Goal: Task Accomplishment & Management: Manage account settings

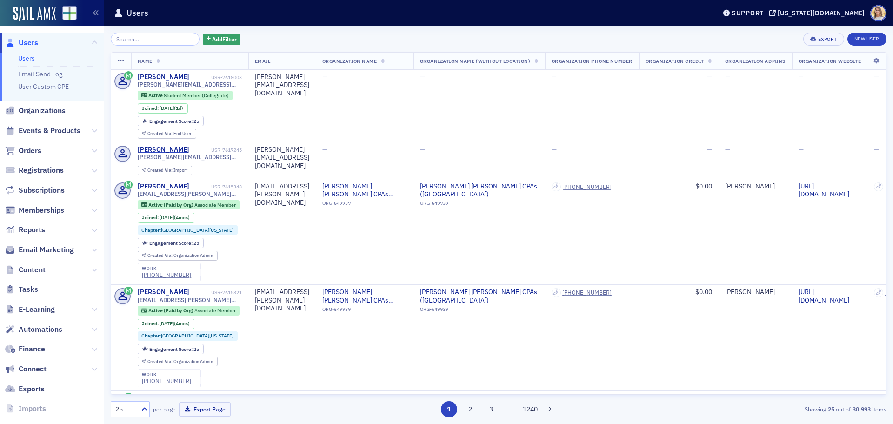
click at [51, 113] on span "Organizations" at bounding box center [42, 111] width 47 height 10
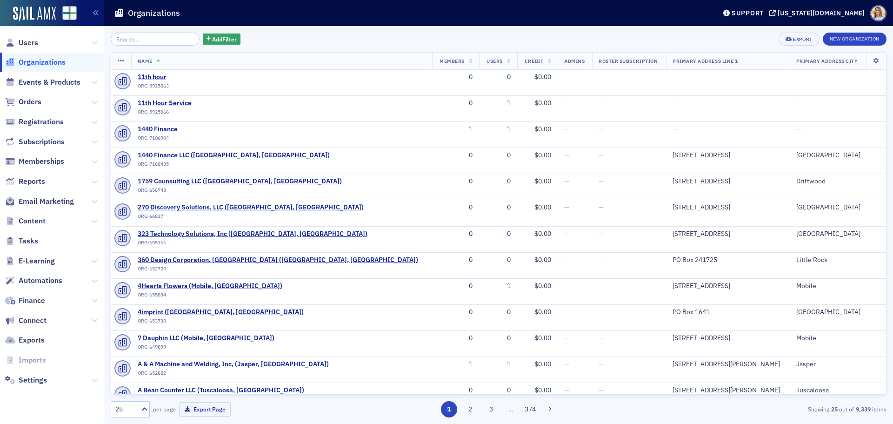
click at [153, 43] on input "search" at bounding box center [155, 39] width 89 height 13
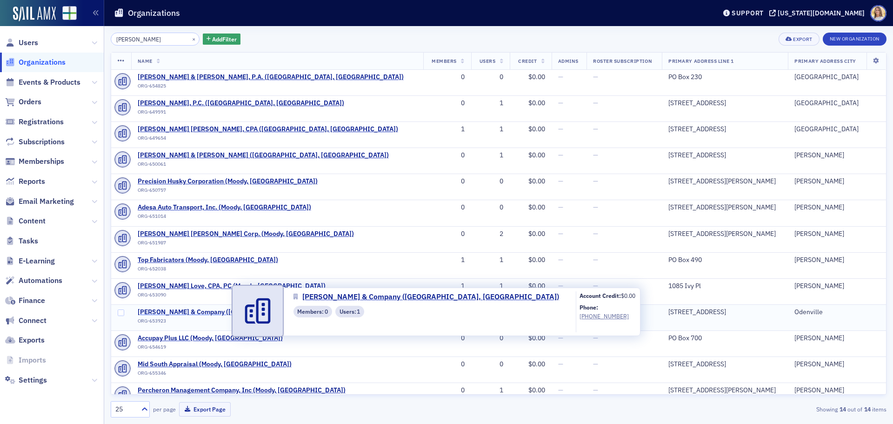
type input "moody"
click at [181, 313] on span "Moody & Company (Odenville, AL)" at bounding box center [251, 312] width 227 height 8
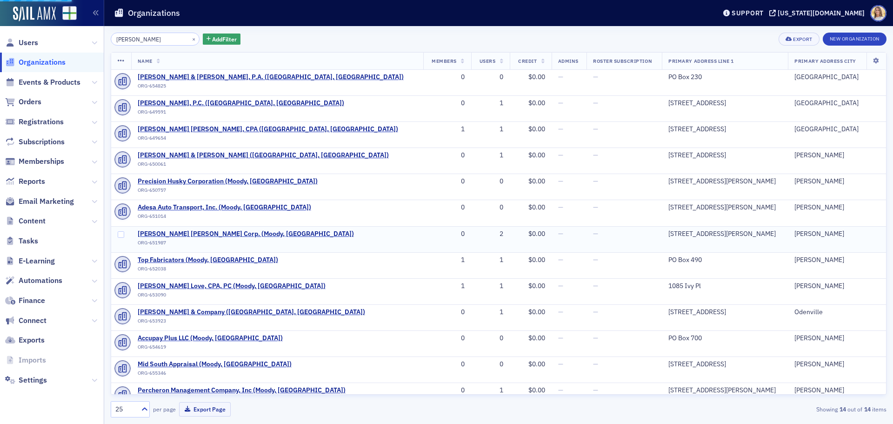
select select "US"
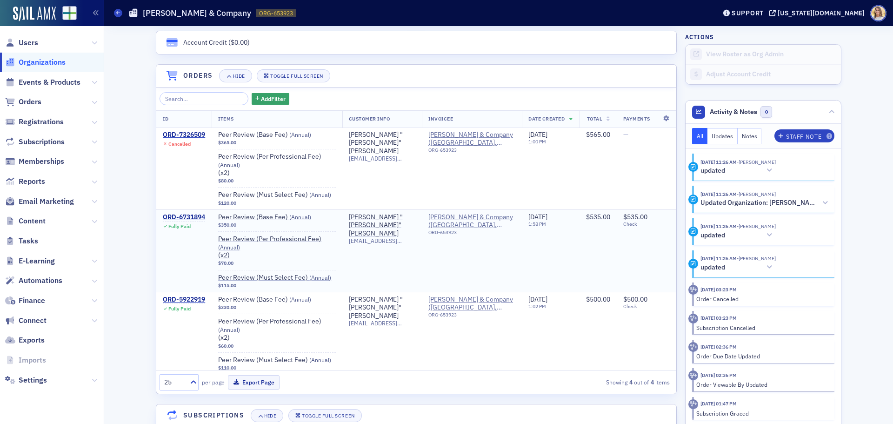
scroll to position [609, 0]
click at [37, 41] on span "Users" at bounding box center [29, 43] width 20 height 10
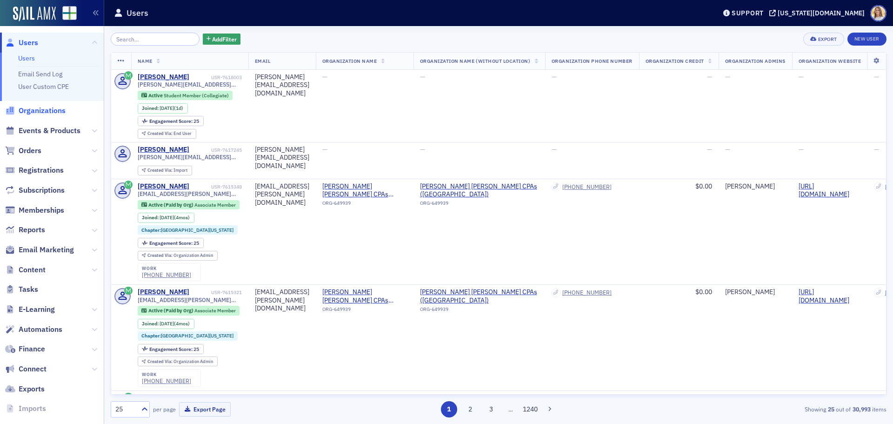
click at [60, 113] on span "Organizations" at bounding box center [42, 111] width 47 height 10
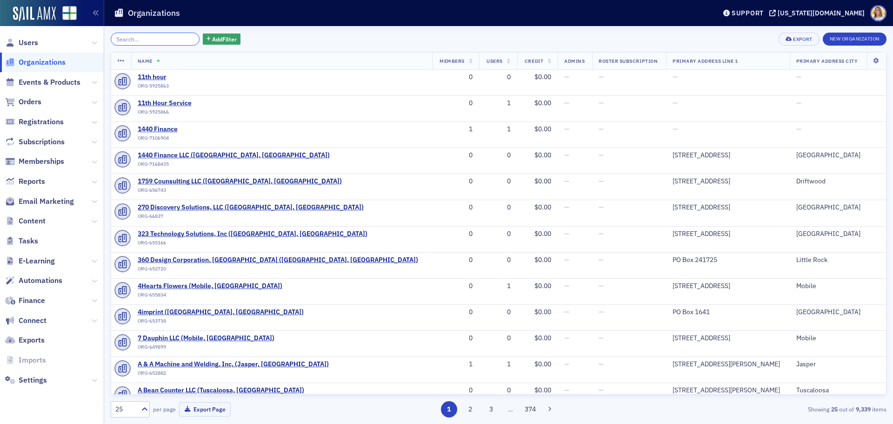
click at [140, 37] on input "search" at bounding box center [155, 39] width 89 height 13
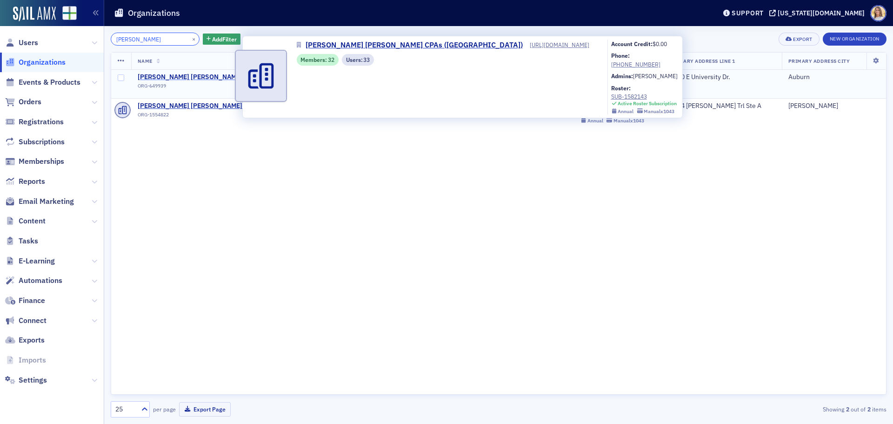
type input "[PERSON_NAME]"
click at [205, 76] on span "[PERSON_NAME] [PERSON_NAME] CPAs ([GEOGRAPHIC_DATA])" at bounding box center [234, 77] width 193 height 8
select select "US"
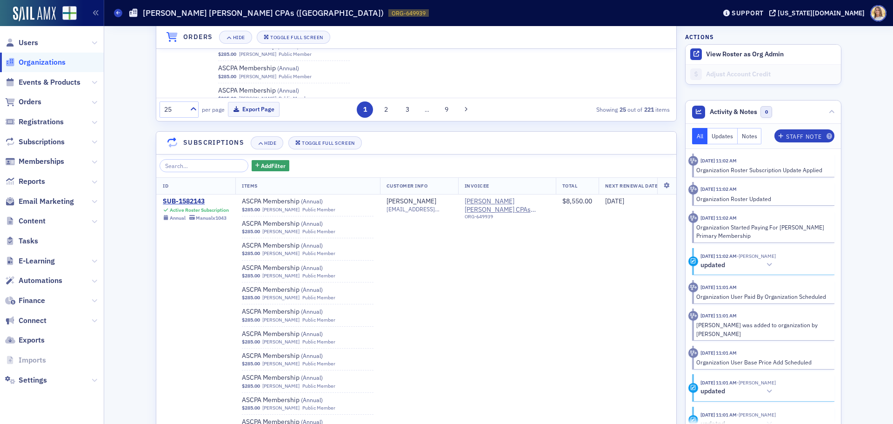
scroll to position [921, 0]
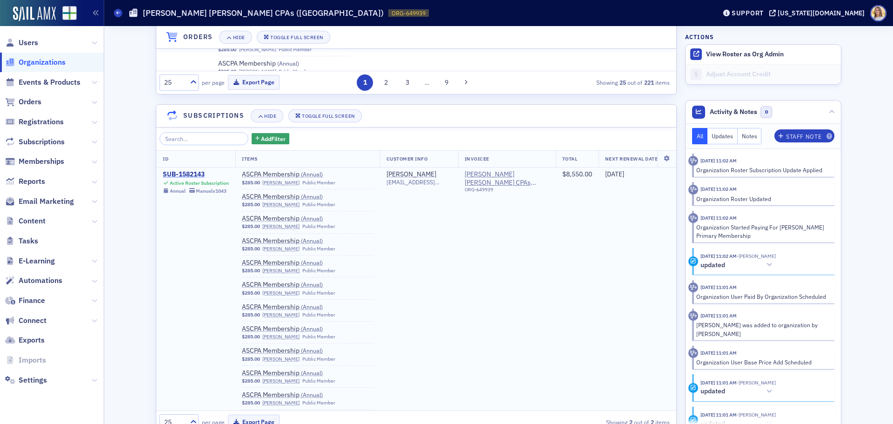
click at [195, 175] on div "SUB-1582143" at bounding box center [196, 174] width 66 height 8
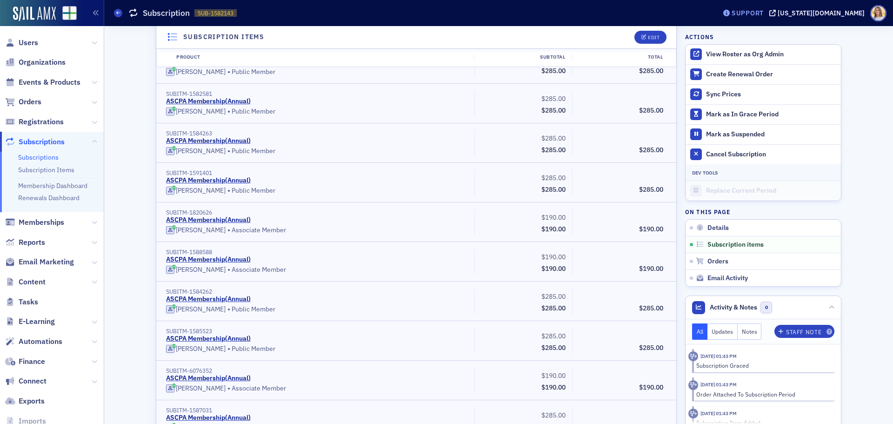
click at [763, 12] on div "Support" at bounding box center [747, 13] width 32 height 8
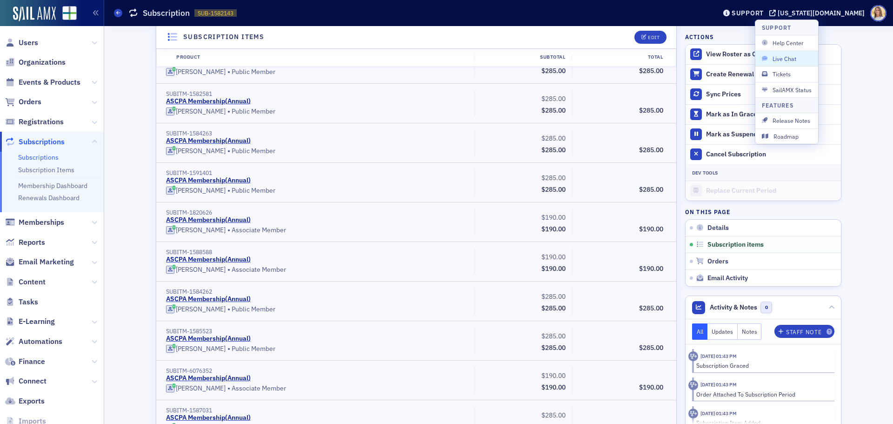
click at [796, 58] on span "Live Chat" at bounding box center [787, 58] width 50 height 8
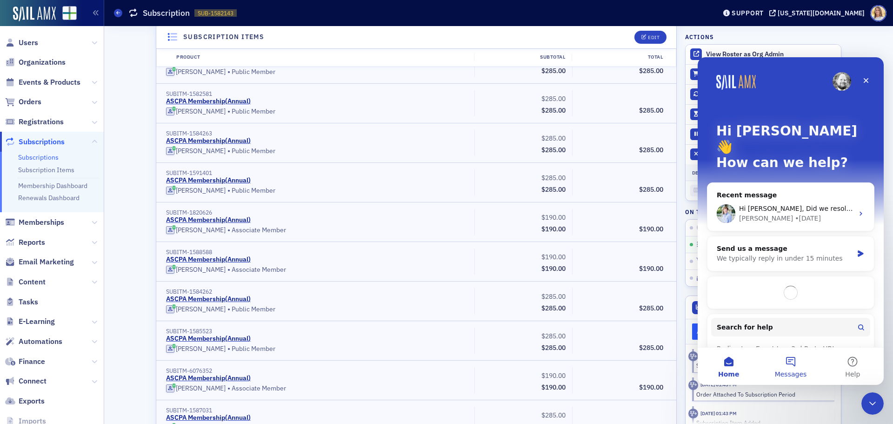
click at [785, 358] on button "Messages" at bounding box center [790, 365] width 62 height 37
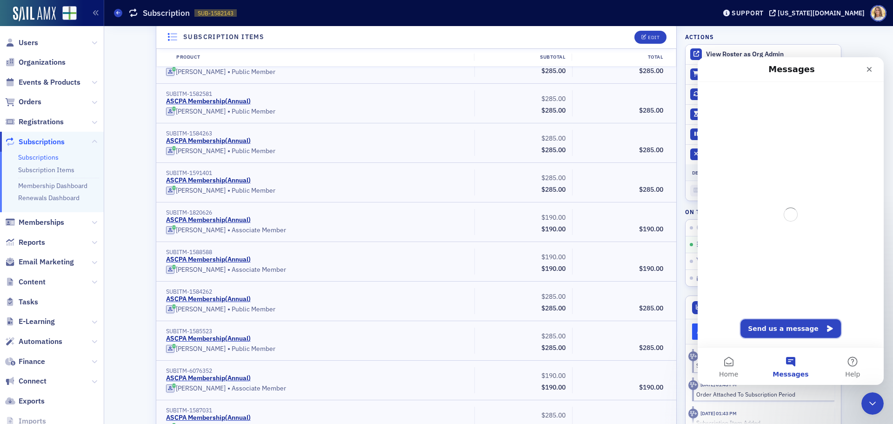
click at [793, 324] on button "Send us a message" at bounding box center [790, 328] width 100 height 19
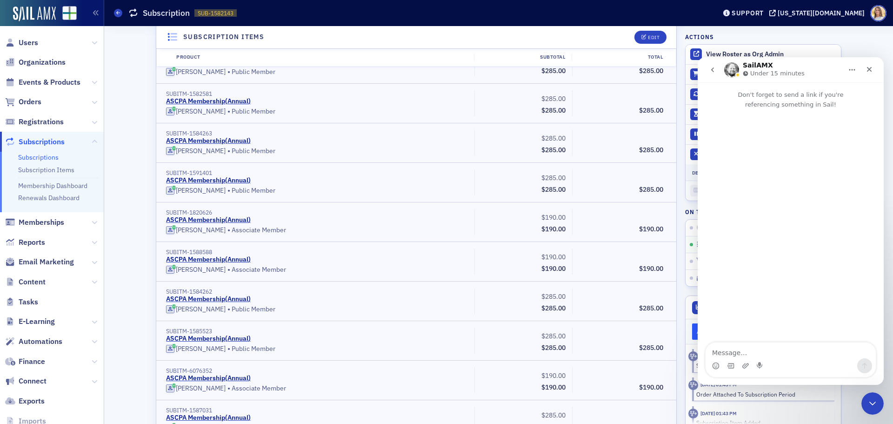
click at [748, 358] on textarea "Message…" at bounding box center [790, 350] width 170 height 16
type textarea "[URL][US_STATE][DOMAIN_NAME]"
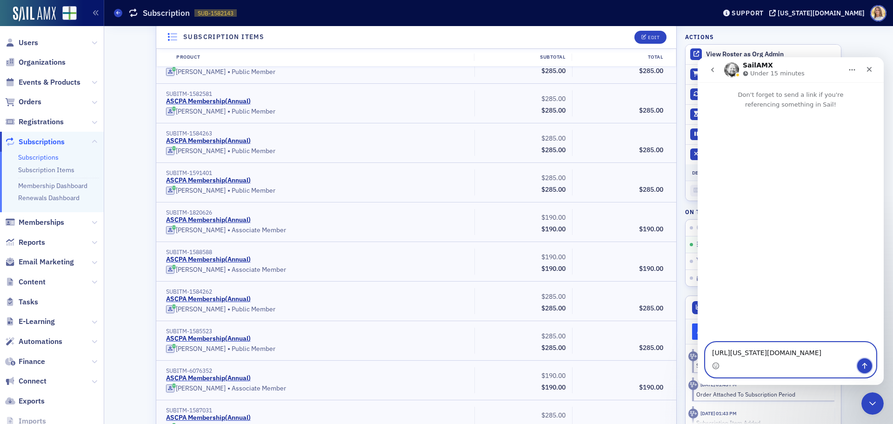
click at [868, 361] on button "Send a message…" at bounding box center [864, 365] width 15 height 15
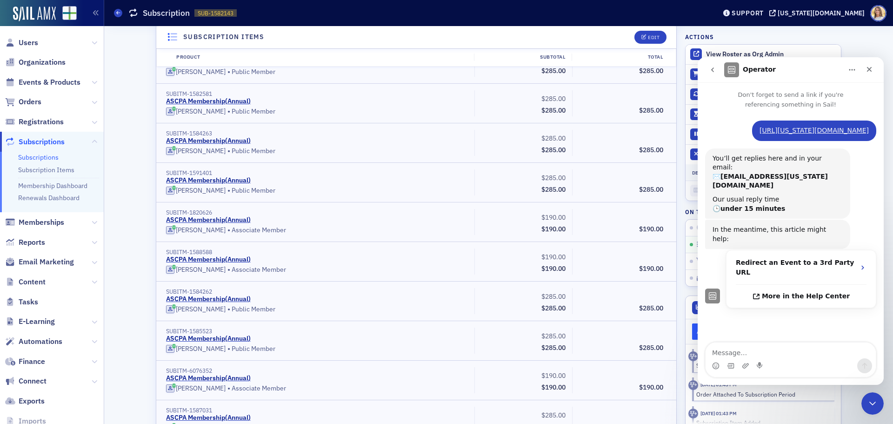
click at [810, 360] on div "Intercom messenger" at bounding box center [790, 365] width 170 height 15
click at [771, 357] on textarea "Message…" at bounding box center [790, 350] width 170 height 16
click at [767, 354] on textarea "Message…" at bounding box center [790, 350] width 170 height 16
click at [723, 356] on textarea "Message…" at bounding box center [790, 350] width 170 height 16
paste textarea "[PERSON_NAME], I have added three new people to my roster and have removed thre…"
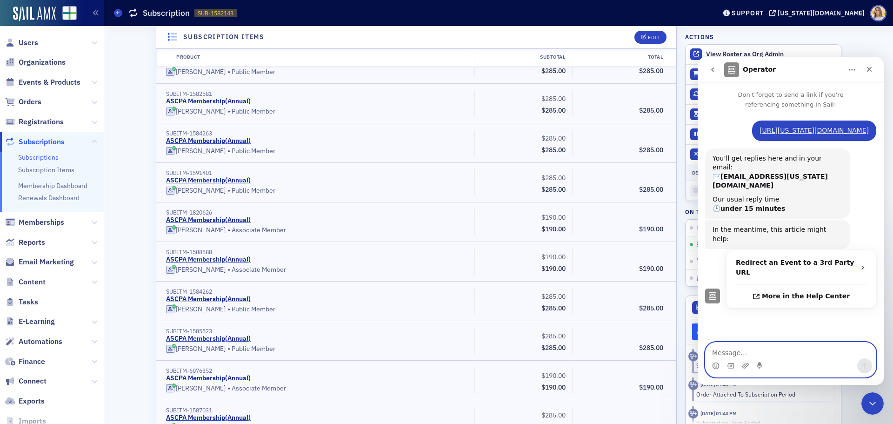
type textarea "[PERSON_NAME], I have added three new people to my roster and have removed thre…"
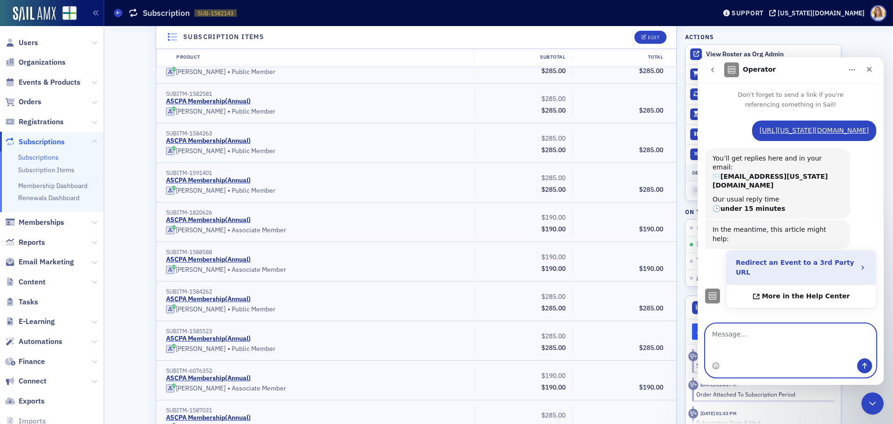
scroll to position [12, 0]
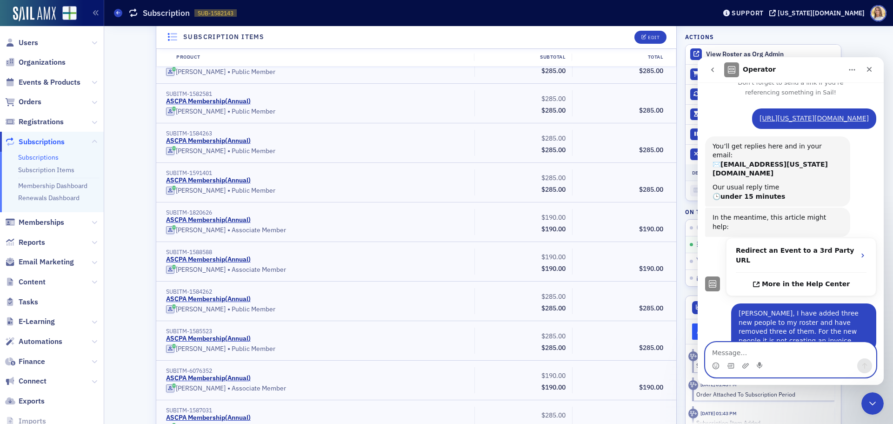
click at [738, 349] on textarea "Message…" at bounding box center [790, 350] width 170 height 16
paste textarea "The three people I added are [PERSON_NAME], [PERSON_NAME], and [PERSON_NAME]"
type textarea "The three people I added are [PERSON_NAME], [PERSON_NAME], and [PERSON_NAME]"
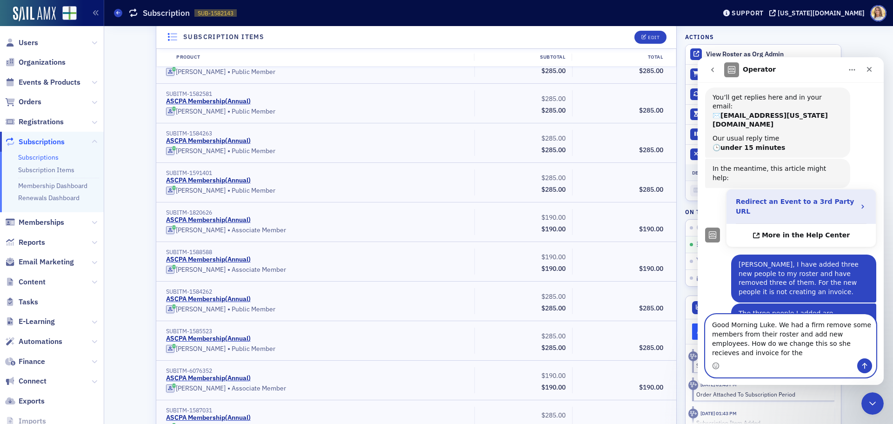
scroll to position [70, 0]
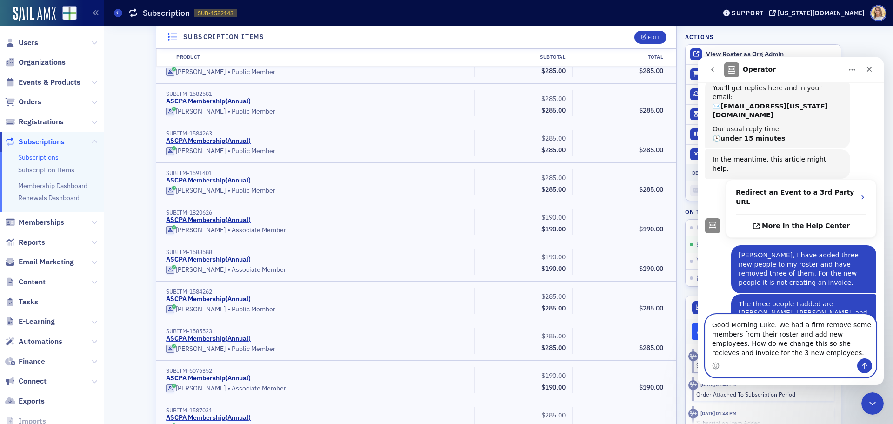
drag, startPoint x: 799, startPoint y: 340, endPoint x: 808, endPoint y: 340, distance: 8.4
click at [793, 357] on textarea "Good Morning Luke. We had a firm remove some members from their roster and add …" at bounding box center [790, 336] width 170 height 44
drag, startPoint x: 801, startPoint y: 342, endPoint x: 784, endPoint y: 345, distance: 16.5
click at [784, 345] on textarea "Good Morning Luke. We had a firm remove some members from their roster and add …" at bounding box center [790, 336] width 170 height 44
click at [774, 346] on textarea "Good Morning Luke. We had a firm remove some members from their roster and add …" at bounding box center [790, 336] width 170 height 44
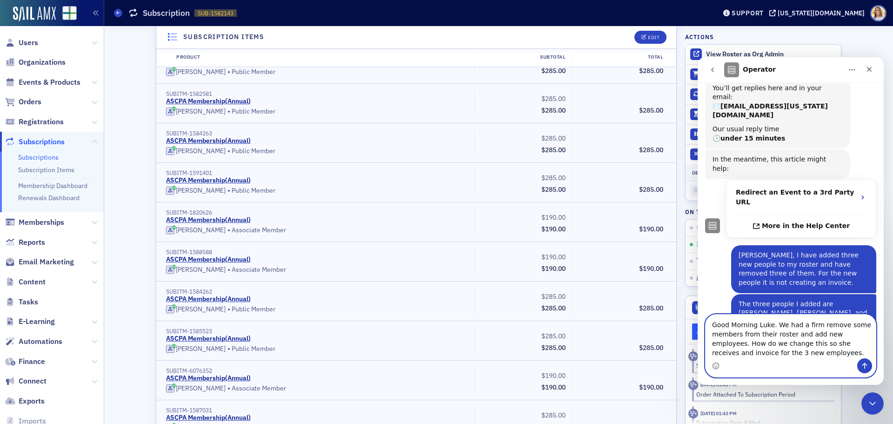
drag, startPoint x: 766, startPoint y: 343, endPoint x: 746, endPoint y: 345, distance: 19.6
click at [746, 345] on textarea "Good Morning Luke. We had a firm remove some members from their roster and add …" at bounding box center [790, 336] width 170 height 44
click at [789, 352] on textarea "Good Morning Luke. We had a firm remove some members from their roster and add …" at bounding box center [790, 336] width 170 height 44
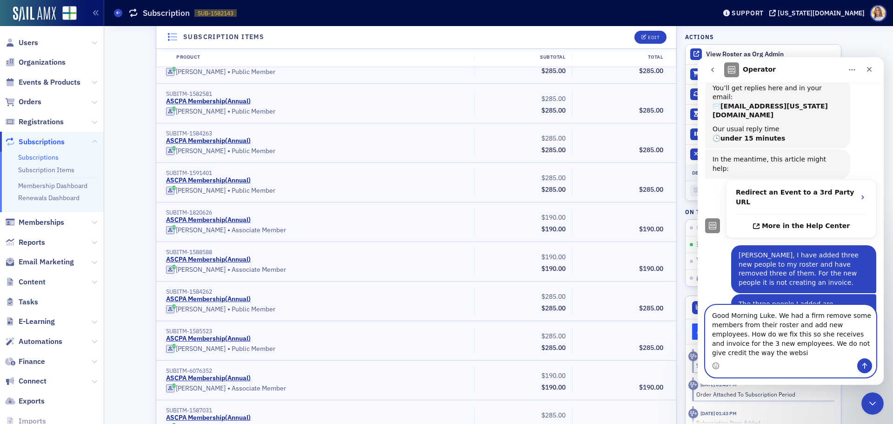
scroll to position [80, 0]
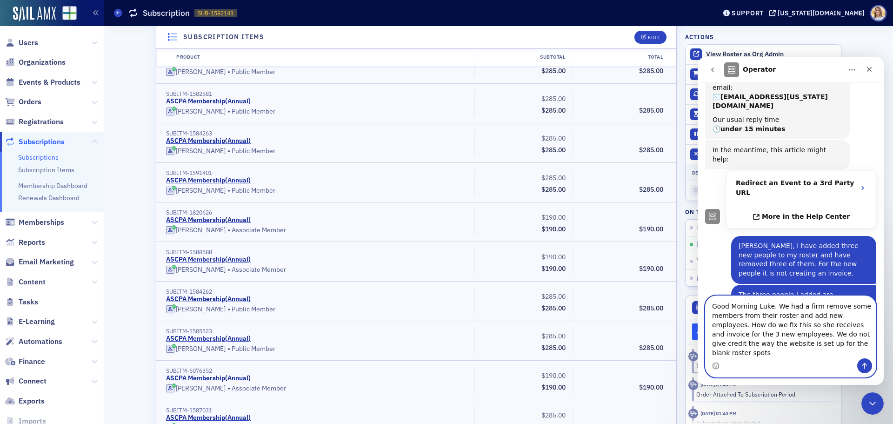
type textarea "Good Morning Luke. We had a firm remove some members from their roster and add …"
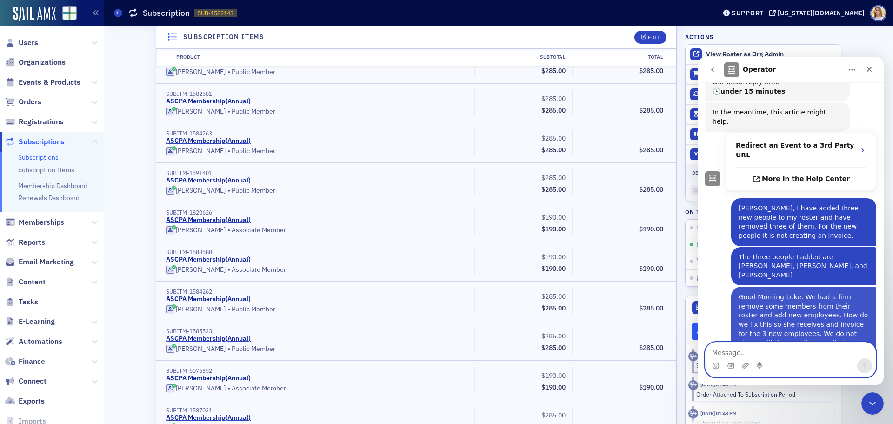
scroll to position [118, 0]
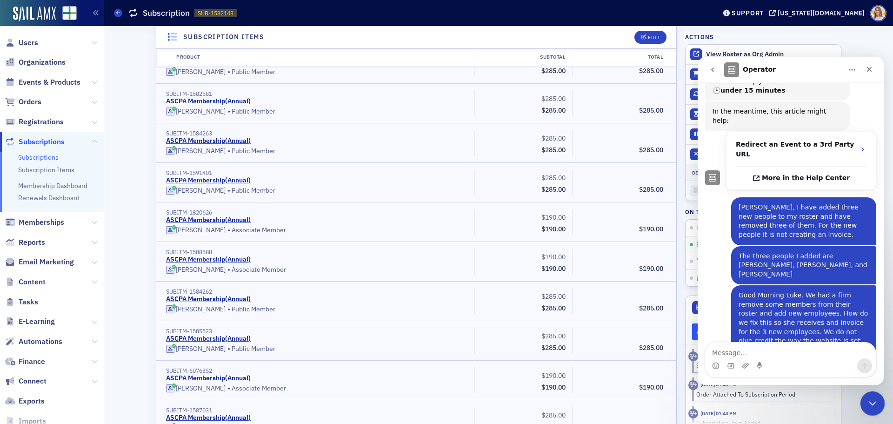
click at [878, 404] on div "Close Intercom Messenger" at bounding box center [871, 402] width 22 height 22
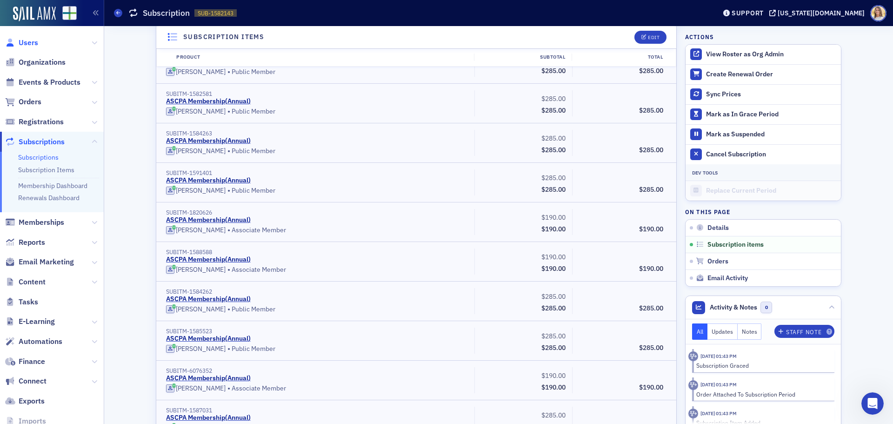
click at [30, 39] on span "Users" at bounding box center [29, 43] width 20 height 10
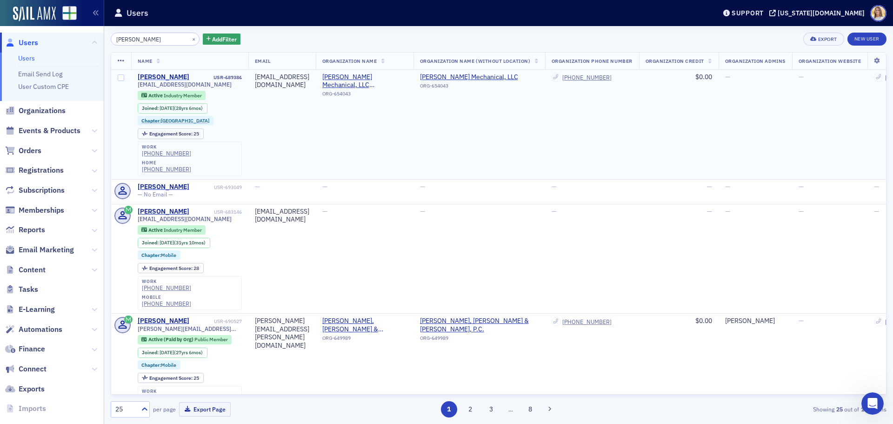
type input "[PERSON_NAME]"
click at [164, 75] on div "[PERSON_NAME]" at bounding box center [164, 77] width 52 height 8
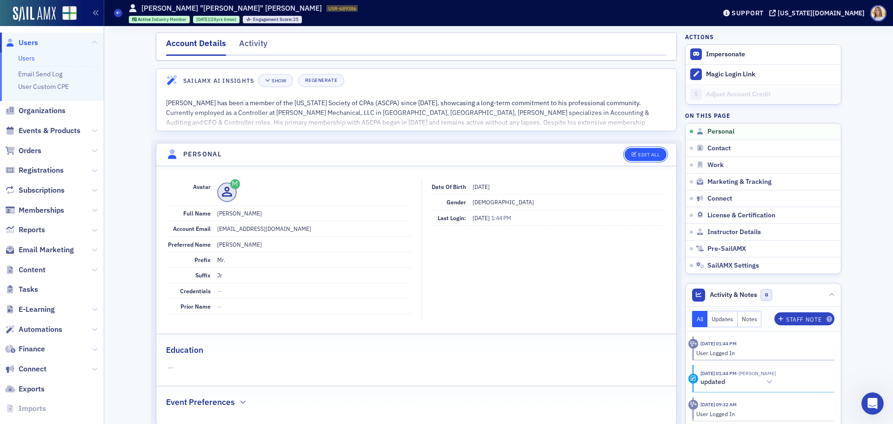
click at [658, 151] on button "Edit All" at bounding box center [645, 154] width 42 height 13
select select "US"
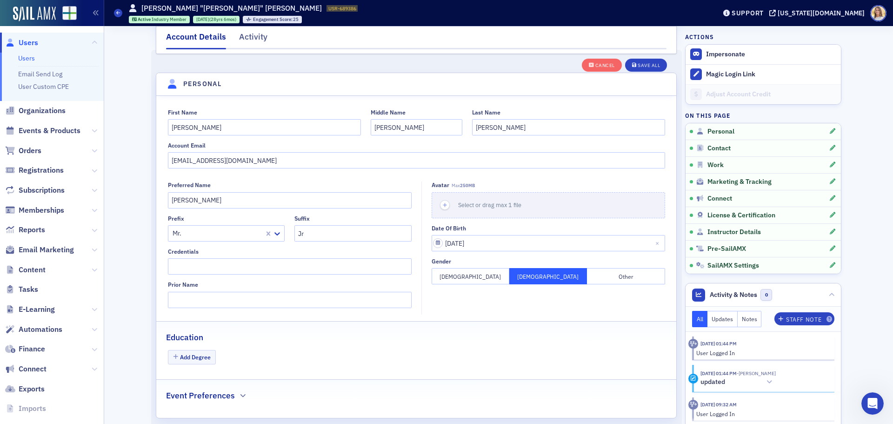
scroll to position [108, 0]
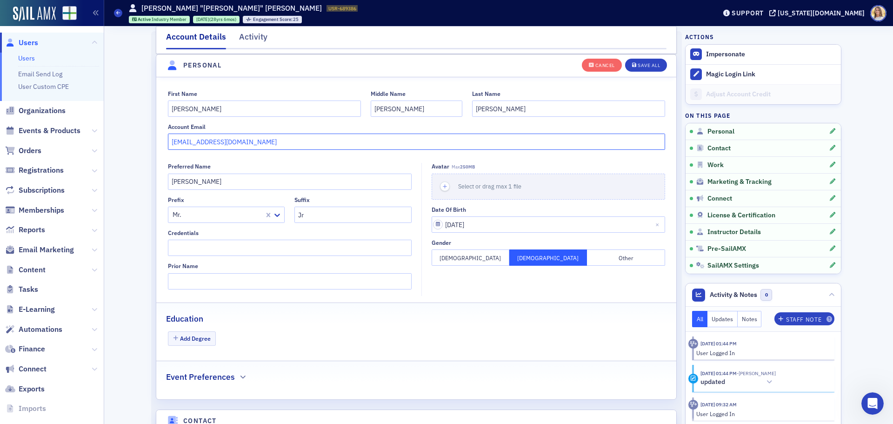
drag, startPoint x: 267, startPoint y: 141, endPoint x: 615, endPoint y: 140, distance: 347.8
click at [617, 141] on input "[EMAIL_ADDRESS][DOMAIN_NAME]" at bounding box center [416, 141] width 497 height 16
drag, startPoint x: 275, startPoint y: 143, endPoint x: 150, endPoint y: 135, distance: 125.8
type input "[EMAIL_ADDRESS][DOMAIN_NAME]"
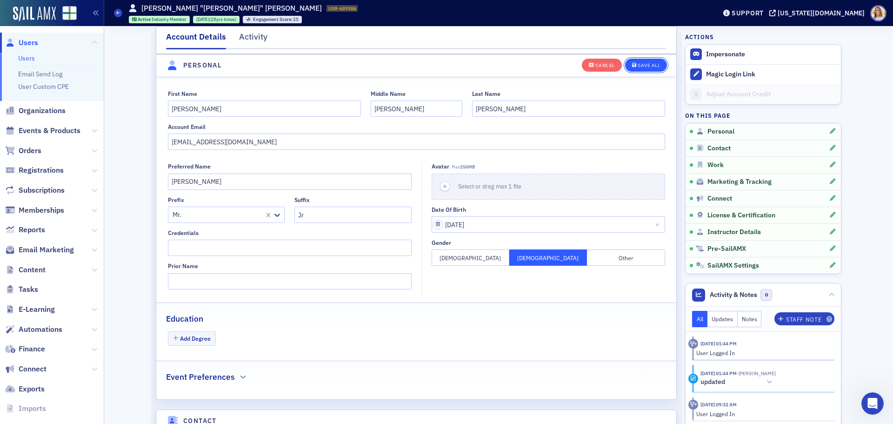
click at [655, 66] on div "Save All" at bounding box center [648, 65] width 22 height 5
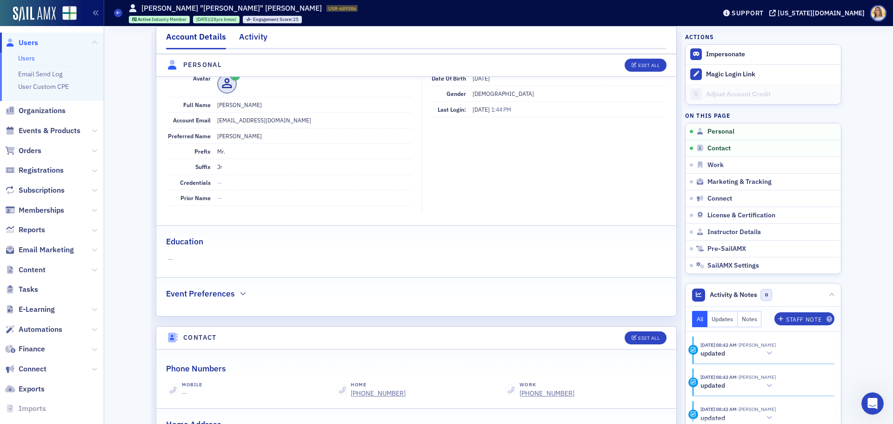
click at [244, 31] on div "Activity" at bounding box center [253, 39] width 28 height 17
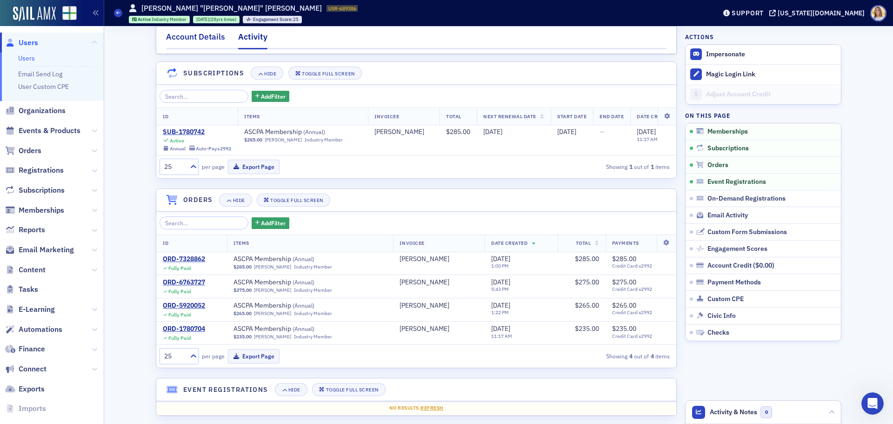
click at [185, 38] on div "Account Details" at bounding box center [195, 39] width 59 height 17
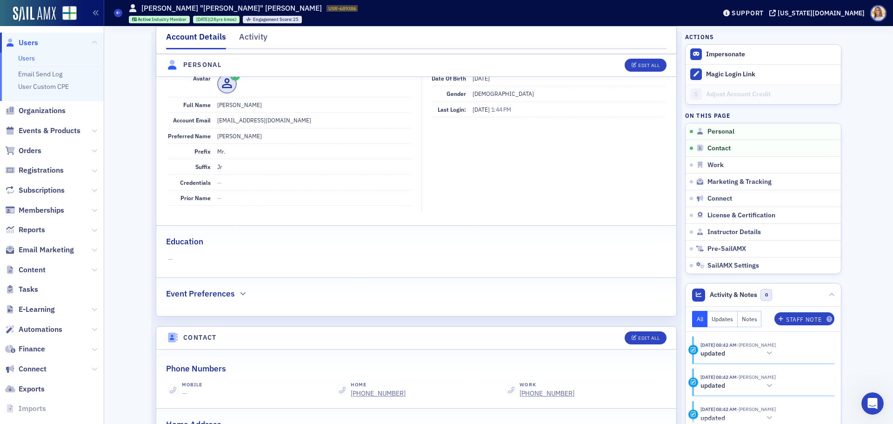
click at [28, 46] on span "Users" at bounding box center [29, 43] width 20 height 10
